Goal: Task Accomplishment & Management: Use online tool/utility

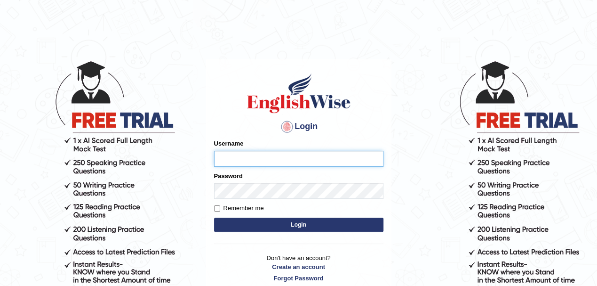
type input "Pritima_nk"
click at [219, 208] on input "Remember me" at bounding box center [217, 208] width 6 height 6
checkbox input "true"
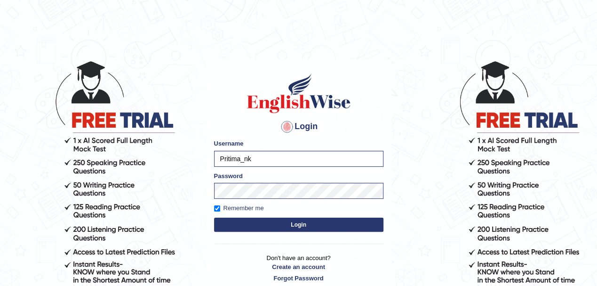
click at [248, 220] on button "Login" at bounding box center [298, 224] width 169 height 14
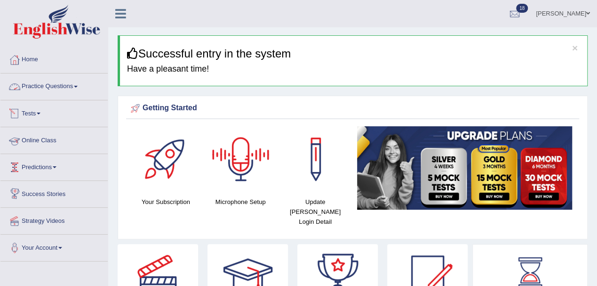
click at [43, 86] on link "Practice Questions" at bounding box center [53, 85] width 107 height 24
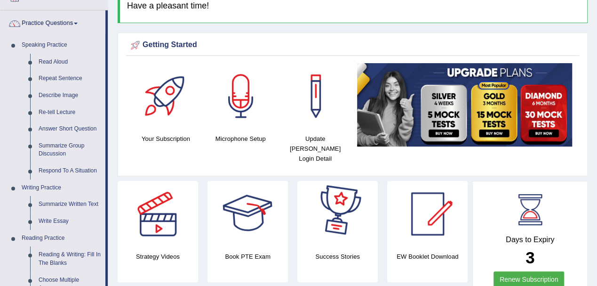
scroll to position [63, 0]
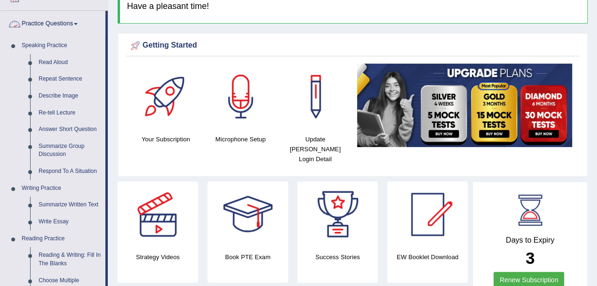
click at [51, 24] on link "Practice Questions" at bounding box center [52, 23] width 105 height 24
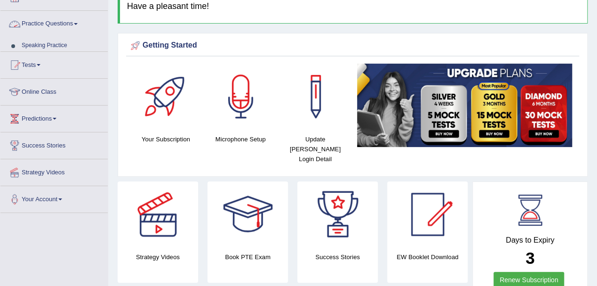
click at [51, 24] on link "Practice Questions" at bounding box center [53, 23] width 107 height 24
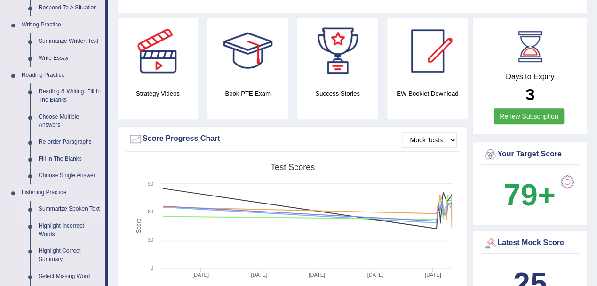
scroll to position [376, 0]
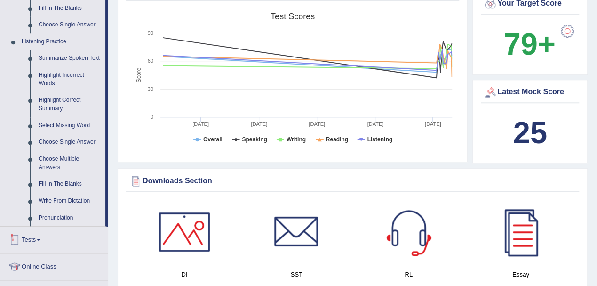
click at [32, 233] on link "Tests" at bounding box center [53, 238] width 107 height 24
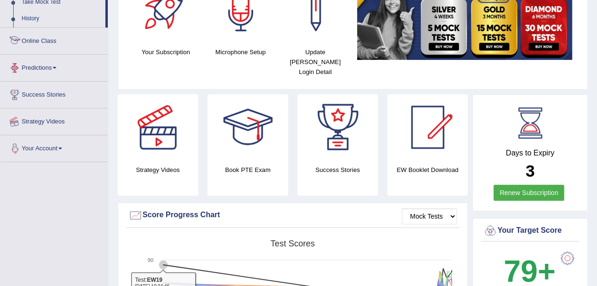
scroll to position [115, 0]
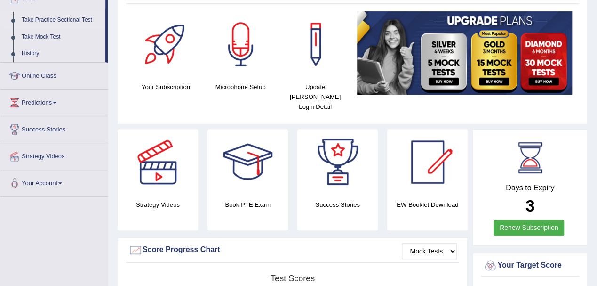
click at [47, 19] on link "Take Practice Sectional Test" at bounding box center [61, 20] width 88 height 17
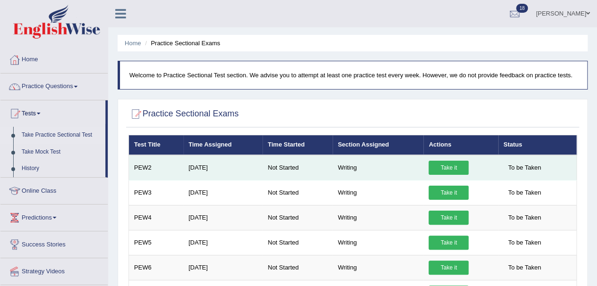
click at [449, 168] on link "Take it" at bounding box center [449, 167] width 40 height 14
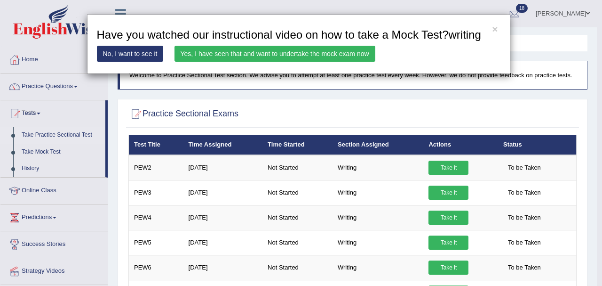
click at [245, 52] on link "Yes, I have seen that and want to undertake the mock exam now" at bounding box center [275, 54] width 201 height 16
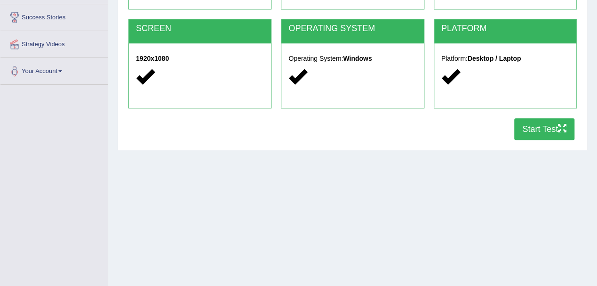
scroll to position [208, 0]
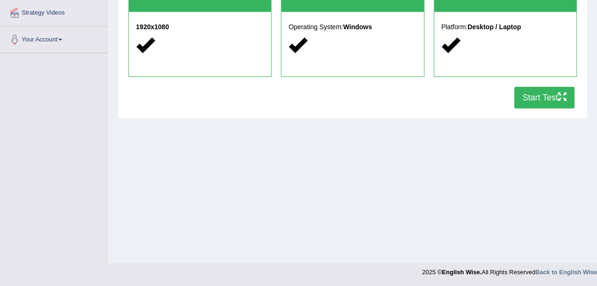
click at [553, 96] on button "Start Test" at bounding box center [544, 98] width 60 height 22
